Goal: Task Accomplishment & Management: Manage account settings

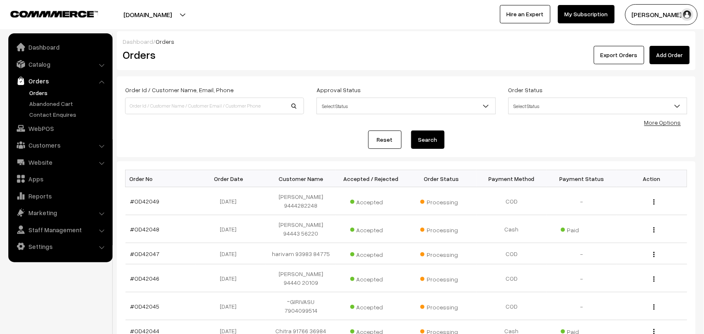
click at [42, 92] on link "Orders" at bounding box center [68, 92] width 83 height 9
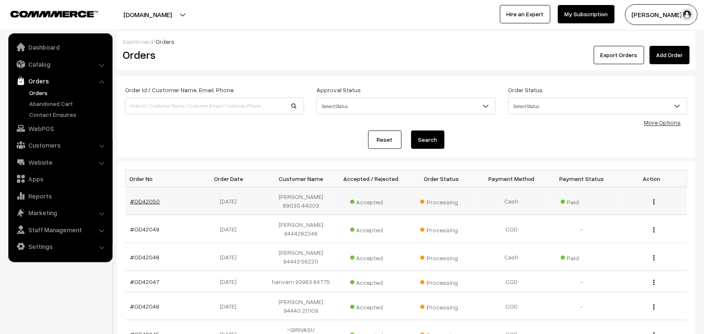
click at [138, 201] on link "#OD42050" at bounding box center [146, 201] width 30 height 7
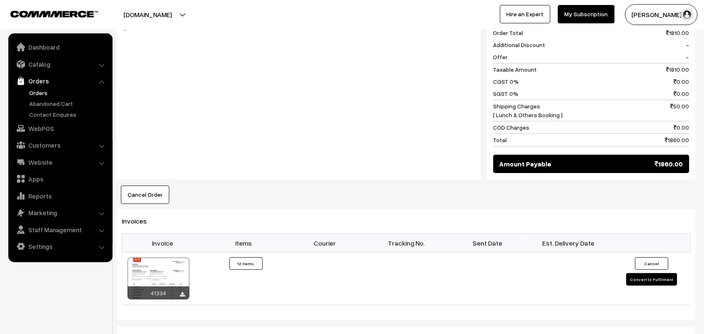
scroll to position [834, 0]
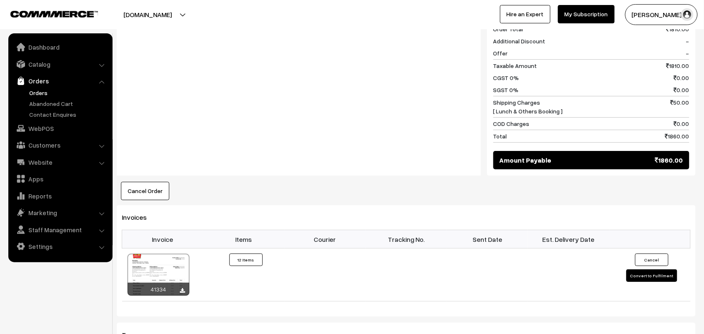
click at [47, 92] on link "Orders" at bounding box center [68, 92] width 83 height 9
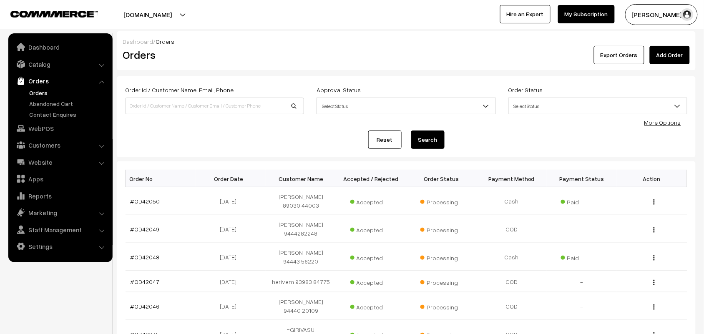
click at [30, 89] on link "Orders" at bounding box center [68, 92] width 83 height 9
click at [45, 96] on link "Orders" at bounding box center [68, 92] width 83 height 9
click at [44, 93] on link "Orders" at bounding box center [68, 92] width 83 height 9
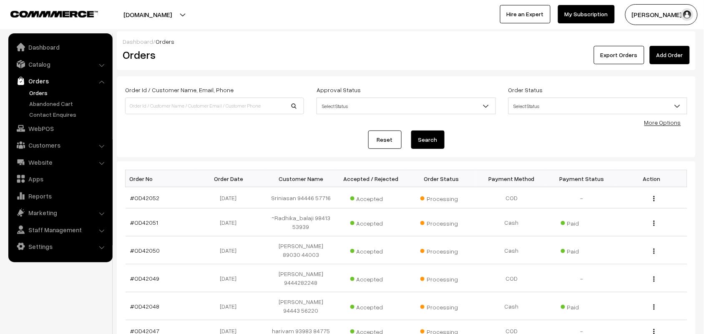
drag, startPoint x: 39, startPoint y: 84, endPoint x: 38, endPoint y: 90, distance: 5.9
click at [38, 85] on link "Orders" at bounding box center [59, 80] width 99 height 15
click at [40, 95] on link "Orders" at bounding box center [68, 92] width 83 height 9
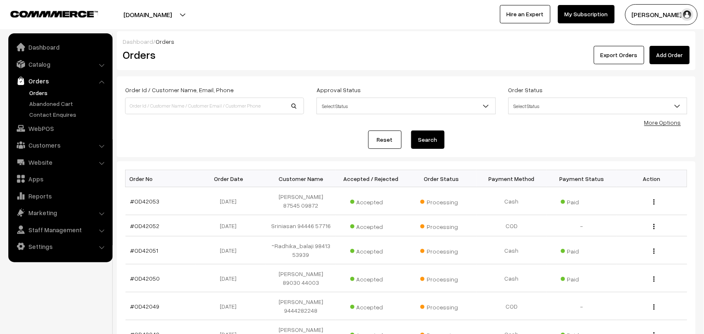
click at [46, 88] on link "Orders" at bounding box center [68, 92] width 83 height 9
click at [45, 87] on link "Orders" at bounding box center [59, 80] width 99 height 15
click at [30, 90] on link "Orders" at bounding box center [68, 92] width 83 height 9
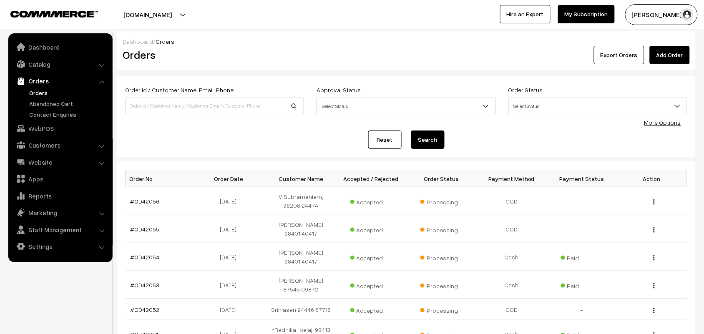
click at [38, 90] on link "Orders" at bounding box center [68, 92] width 83 height 9
click at [45, 91] on link "Orders" at bounding box center [68, 92] width 83 height 9
click at [43, 90] on link "Orders" at bounding box center [68, 92] width 83 height 9
click at [38, 90] on link "Orders" at bounding box center [68, 92] width 83 height 9
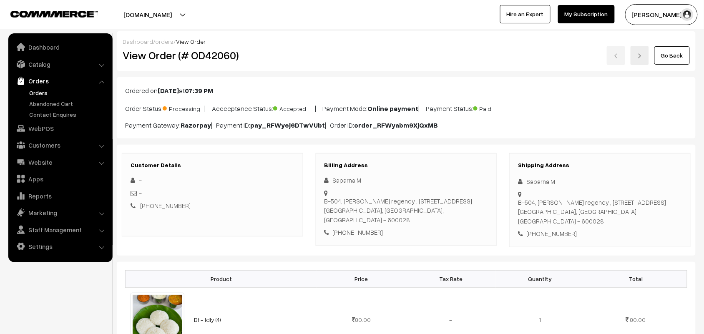
click at [40, 80] on link "Orders" at bounding box center [59, 80] width 99 height 15
click at [40, 91] on link "Orders" at bounding box center [68, 92] width 83 height 9
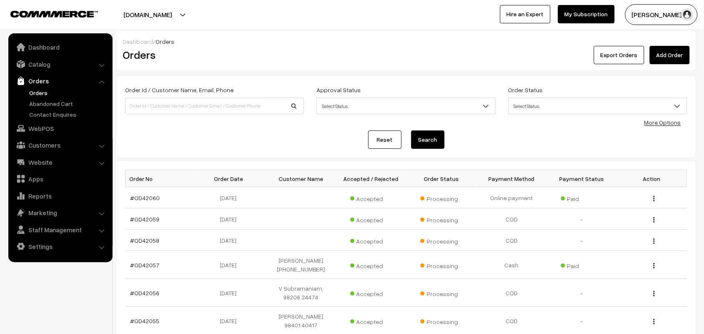
click at [40, 93] on link "Orders" at bounding box center [68, 92] width 83 height 9
click at [55, 131] on link "WebPOS" at bounding box center [59, 128] width 99 height 15
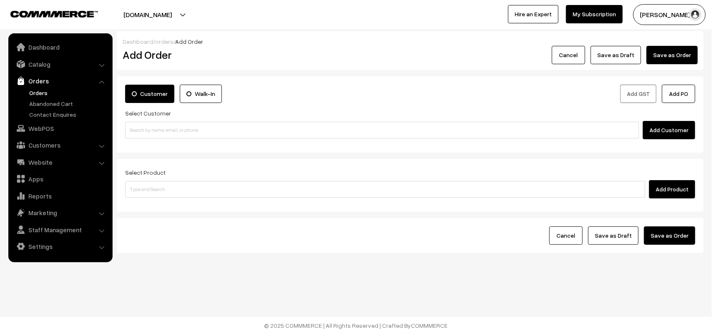
click at [38, 95] on link "Orders" at bounding box center [68, 92] width 83 height 9
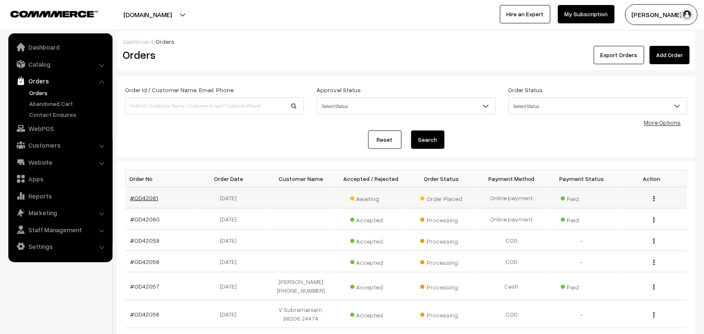
click at [143, 196] on link "#OD42061" at bounding box center [145, 197] width 28 height 7
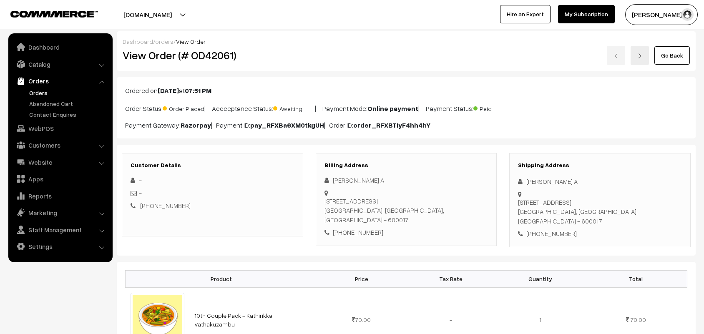
scroll to position [104, 0]
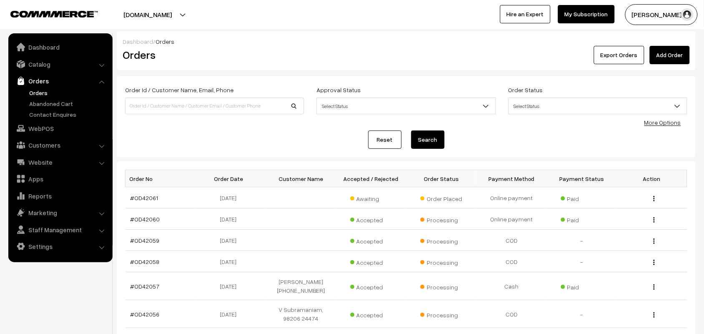
click at [39, 92] on link "Orders" at bounding box center [68, 92] width 83 height 9
